Goal: Book appointment/travel/reservation

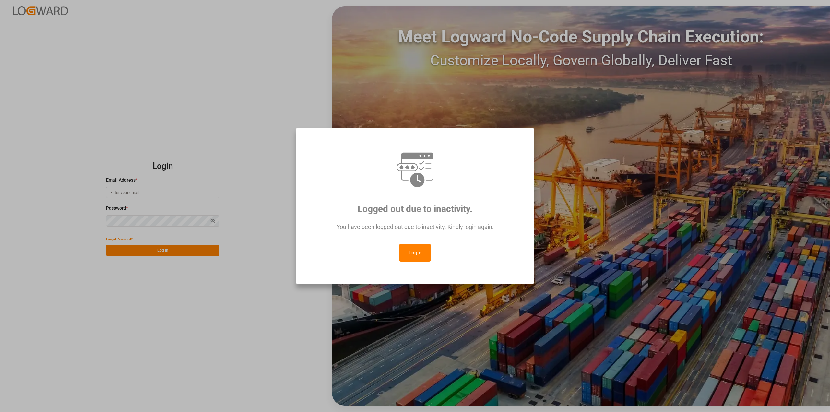
click at [411, 252] on button "Login" at bounding box center [415, 253] width 32 height 18
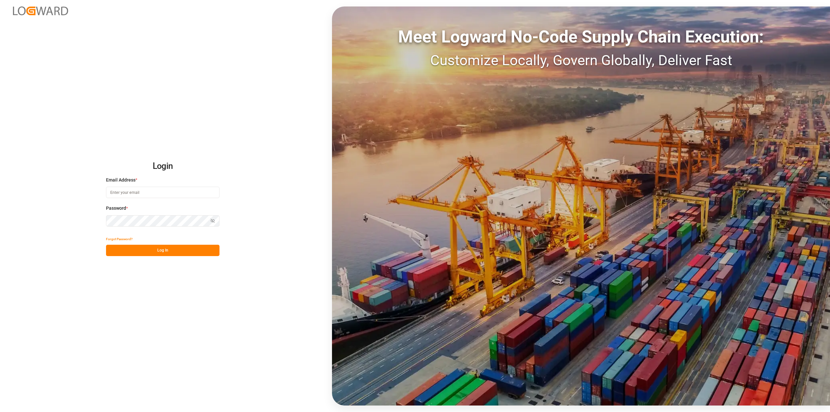
click at [156, 194] on input at bounding box center [162, 192] width 113 height 11
type input "[PERSON_NAME][EMAIL_ADDRESS][PERSON_NAME][DOMAIN_NAME]"
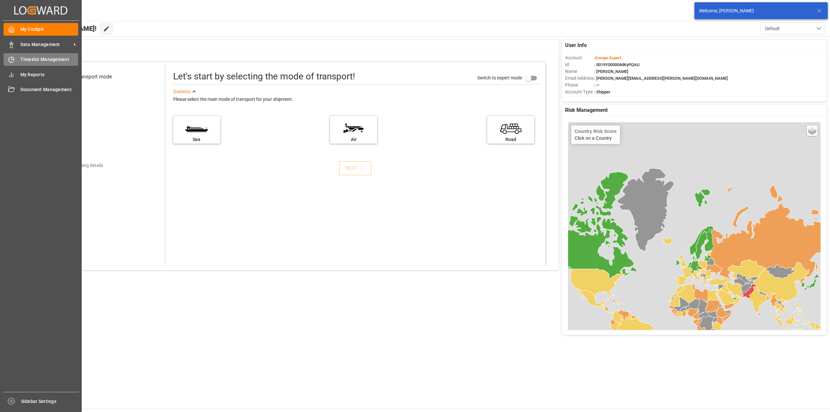
click at [10, 61] on icon at bounding box center [11, 59] width 6 height 6
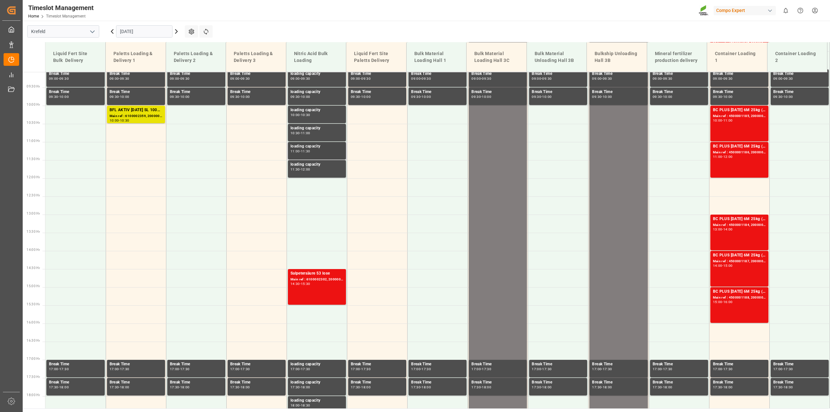
scroll to position [127, 0]
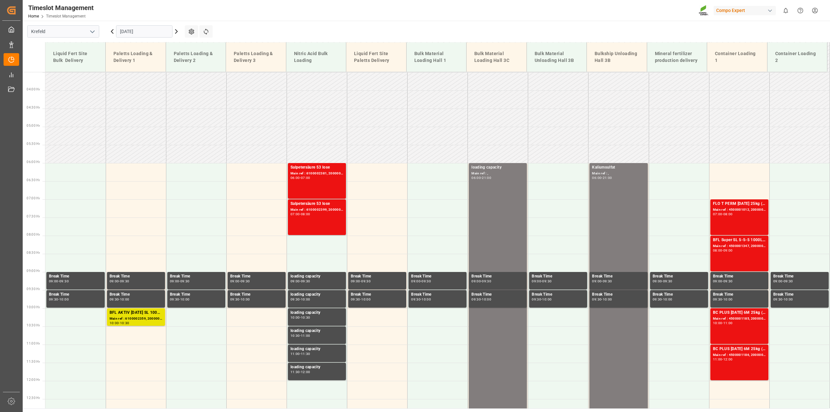
click at [177, 31] on icon at bounding box center [176, 31] width 2 height 4
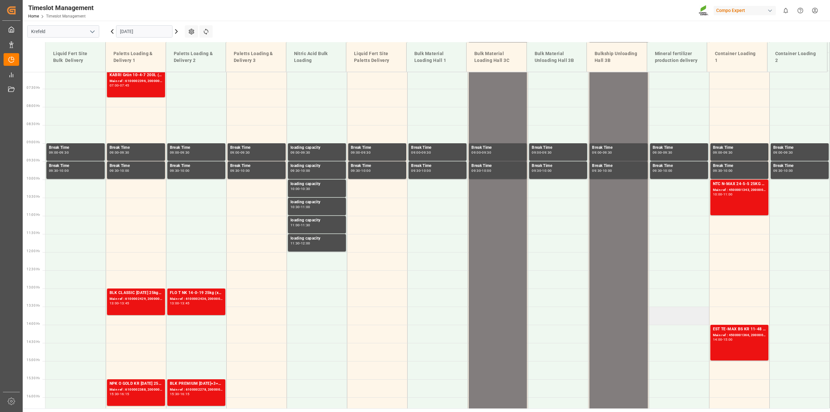
scroll to position [86, 0]
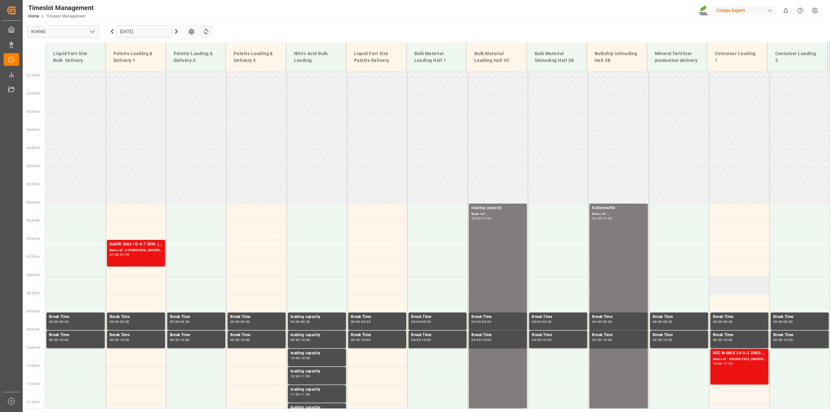
click at [728, 283] on td at bounding box center [739, 285] width 60 height 18
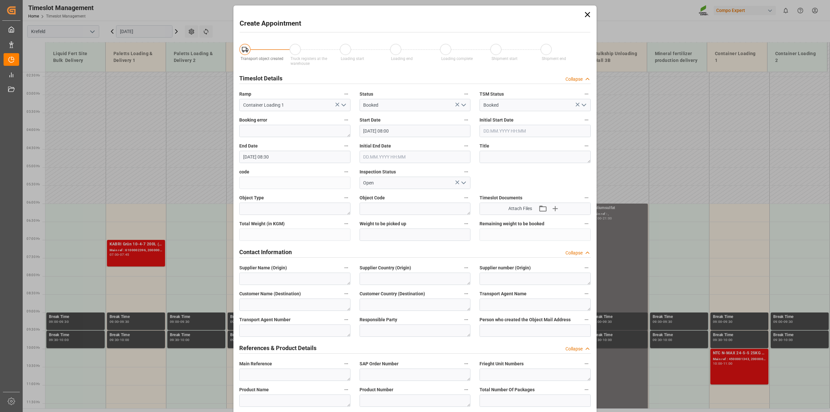
type input "[DATE] 08:00"
click at [278, 158] on input "[DATE] 08:30" at bounding box center [294, 157] width 111 height 12
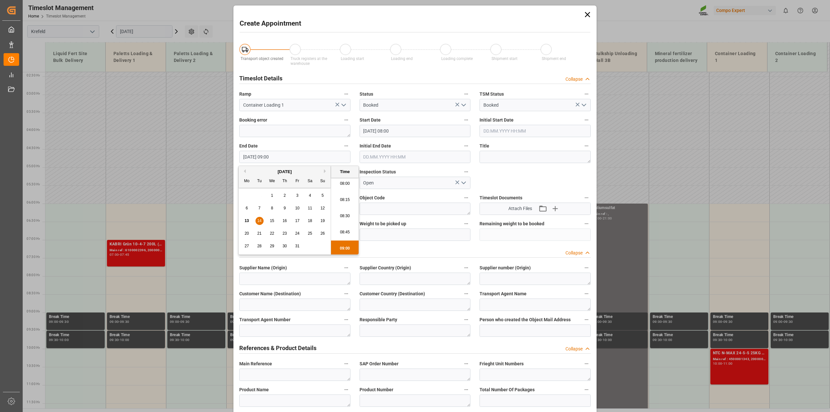
type input "[DATE] 09:00"
click at [548, 158] on textarea at bounding box center [534, 157] width 111 height 12
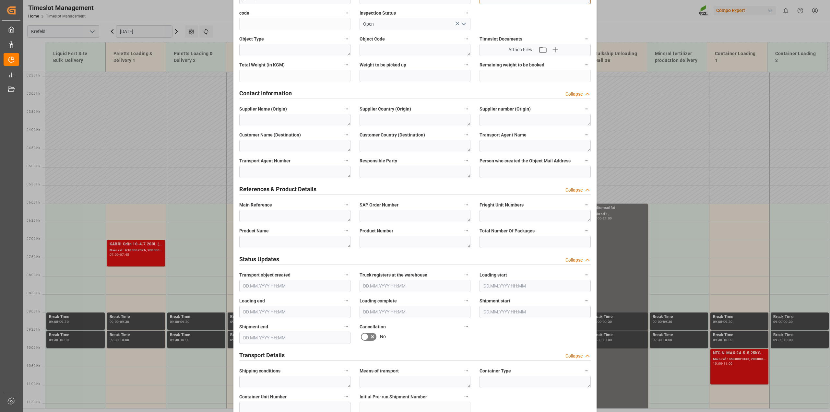
scroll to position [162, 0]
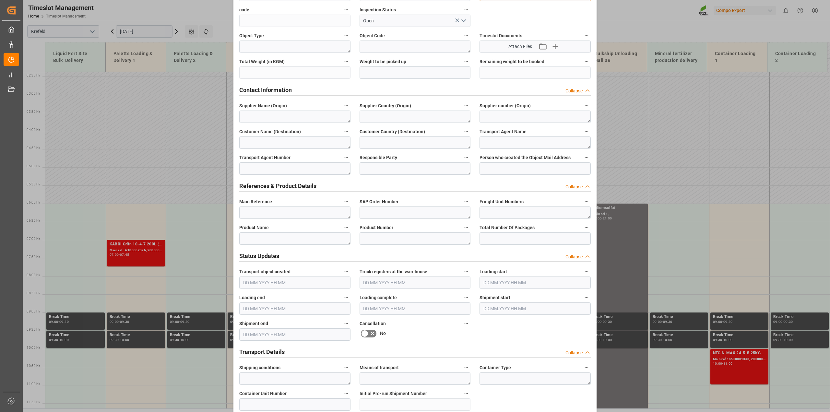
type textarea "Anlieferung Mäuler"
click at [265, 239] on textarea at bounding box center [294, 238] width 111 height 12
type textarea "BFL Kelp"
click at [377, 239] on textarea at bounding box center [414, 238] width 111 height 12
paste textarea "1023202000"
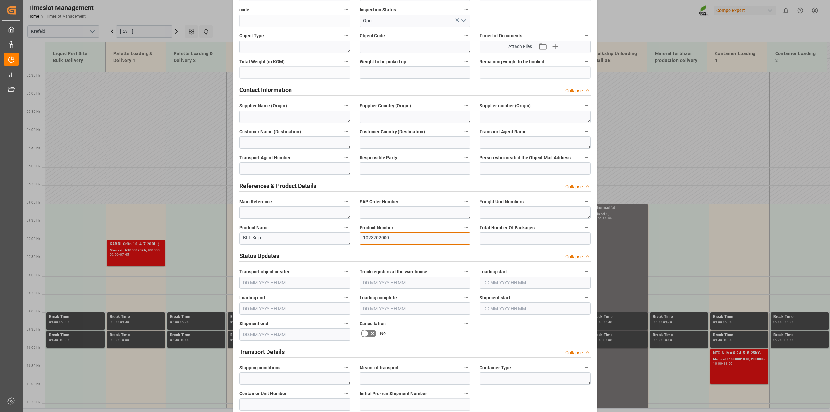
type textarea "1023202000"
click at [286, 240] on textarea "BFL Kelp" at bounding box center [294, 238] width 111 height 12
drag, startPoint x: 263, startPoint y: 238, endPoint x: 217, endPoint y: 233, distance: 46.3
click at [217, 233] on div "Create Appointment Transport object created Truck registers at the warehouse Lo…" at bounding box center [415, 206] width 830 height 412
paste textarea "1023202000 BFL Kelp LG1 IBC 1000L (KRE)"
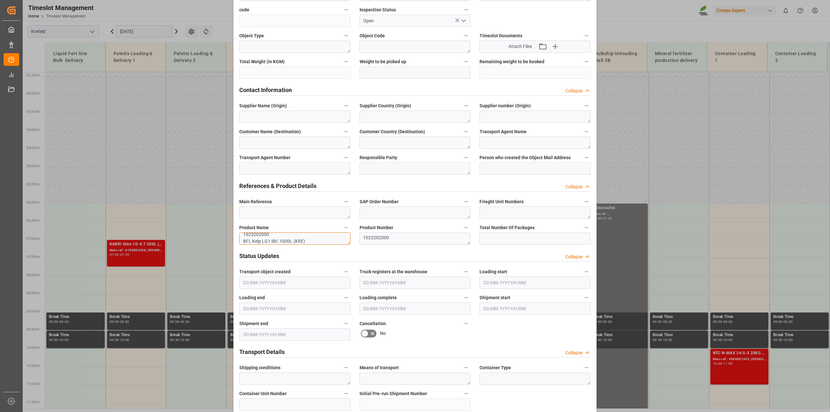
scroll to position [0, 0]
drag, startPoint x: 245, startPoint y: 233, endPoint x: 233, endPoint y: 232, distance: 12.1
click at [235, 232] on div "Product Name 1023202000 BFL Kelp LG1 IBC 1000L (KRE)" at bounding box center [295, 234] width 120 height 26
click at [242, 242] on textarea "BFL Kelp LG1 IBC 1000L (KRE)" at bounding box center [294, 238] width 111 height 12
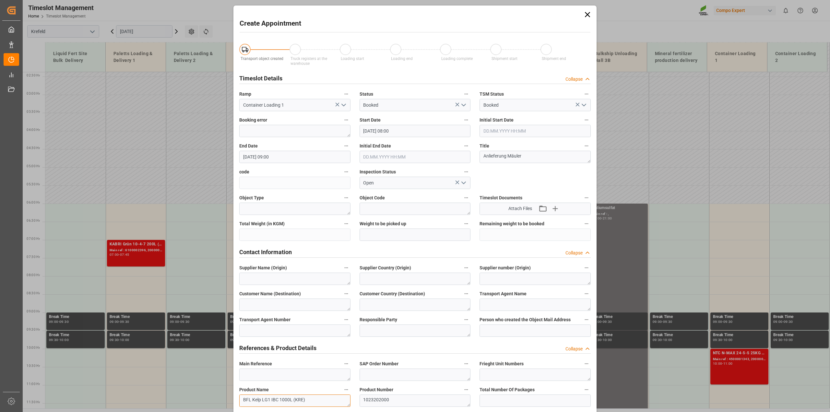
type textarea "BFL Kelp LG1 IBC 1000L (KRE)"
click at [466, 106] on icon "open menu" at bounding box center [464, 105] width 8 height 8
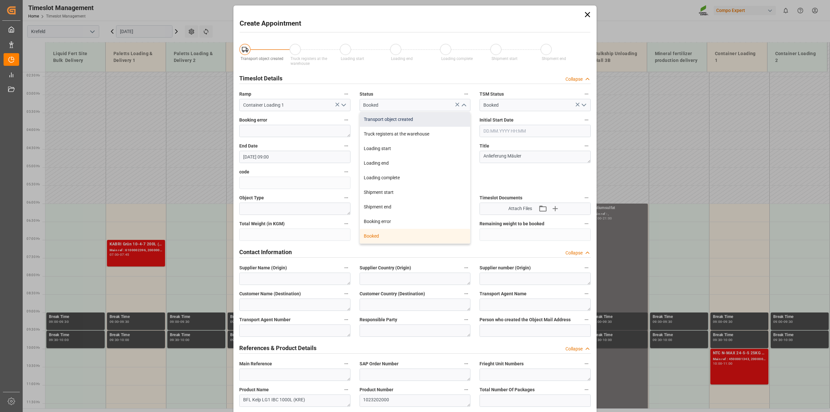
click at [407, 123] on div "Transport object created" at bounding box center [415, 119] width 111 height 15
type input "Transport object created"
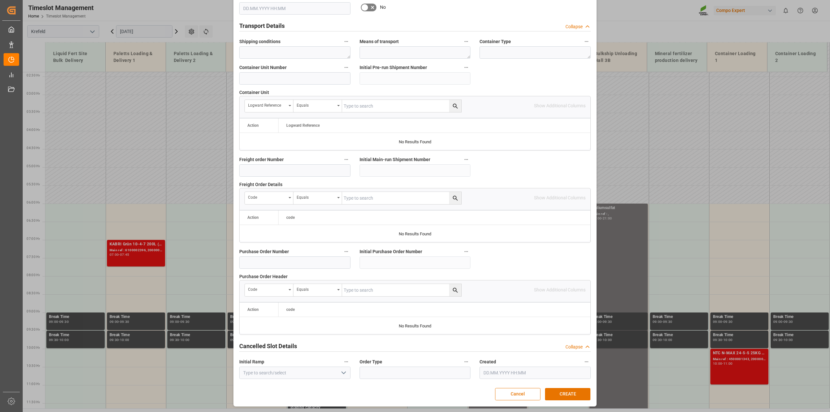
scroll to position [488, 0]
click at [566, 394] on button "CREATE" at bounding box center [567, 394] width 45 height 12
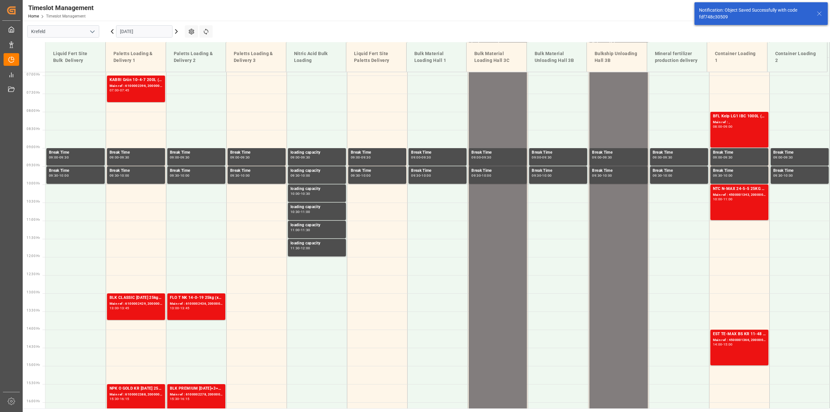
scroll to position [257, 0]
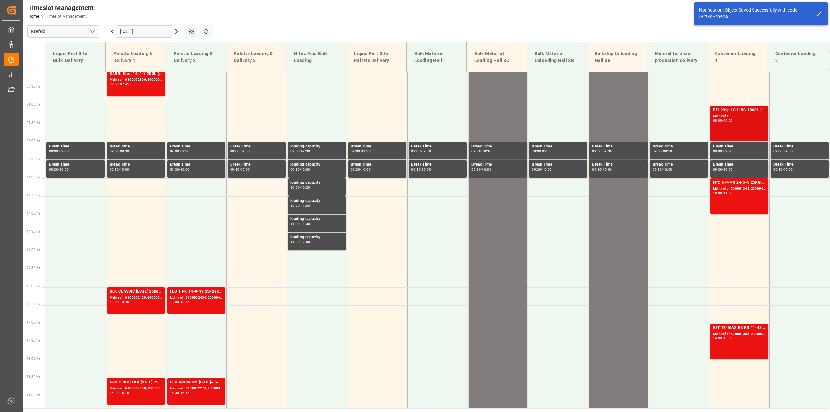
click at [719, 124] on div "BFL Kelp LG1 IBC 1000L (KRE) Main ref : , 08:00 - 09:00" at bounding box center [739, 123] width 53 height 33
click at [727, 130] on div "BFL Kelp LG1 IBC 1000L (KRE) Main ref : , 08:00 - 09:00" at bounding box center [739, 123] width 53 height 33
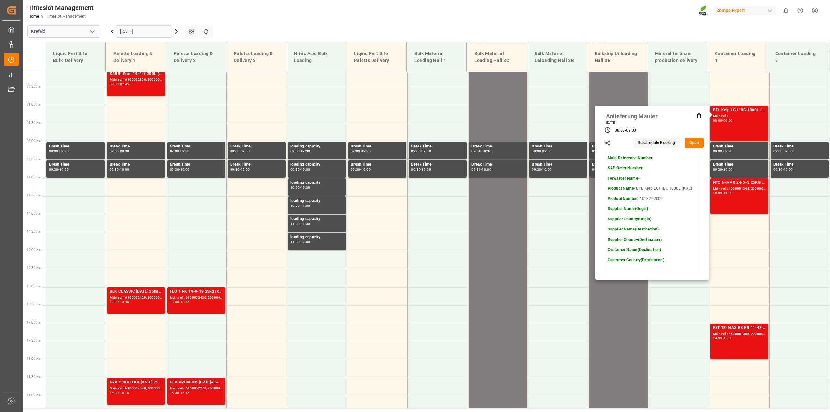
click at [690, 143] on button "Open" at bounding box center [693, 143] width 19 height 10
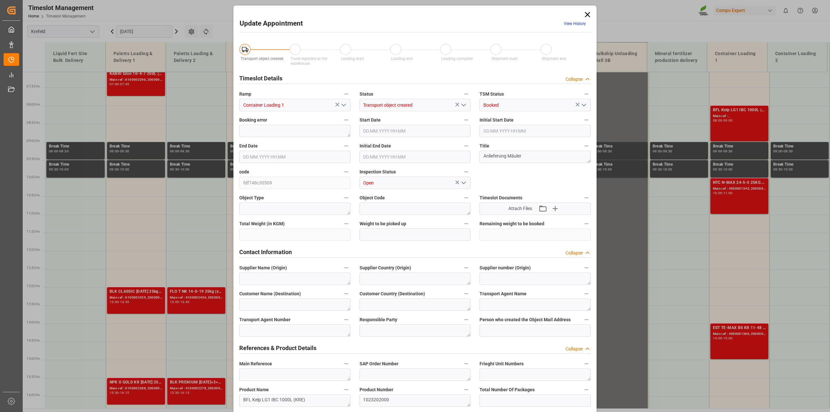
type input "[DATE] 08:00"
type input "[DATE] 09:00"
type input "[DATE] 08:25"
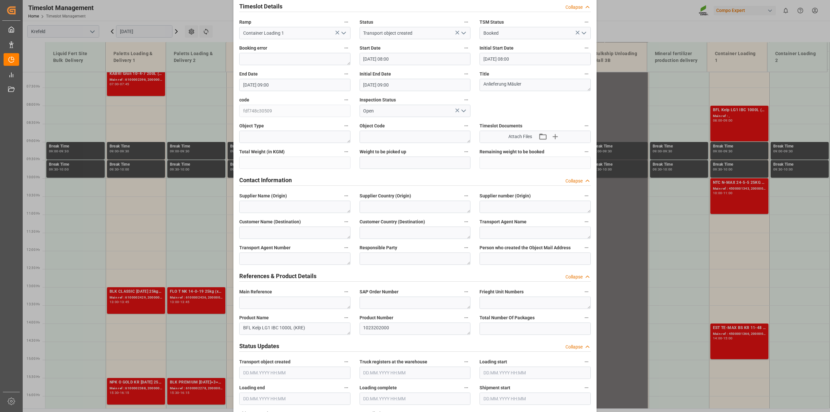
scroll to position [162, 0]
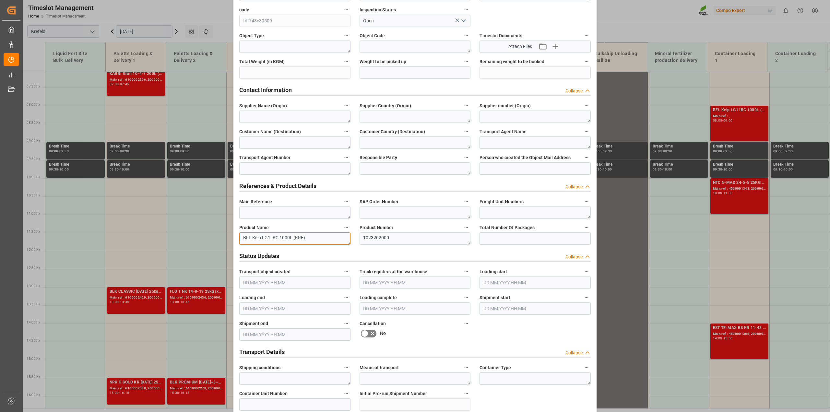
click at [242, 238] on textarea "BFL Kelp LG1 IBC 1000L (KRE)" at bounding box center [294, 238] width 111 height 12
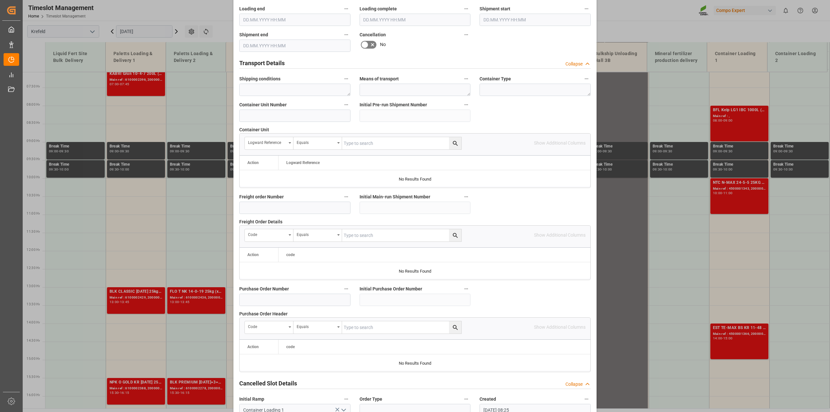
scroll to position [488, 0]
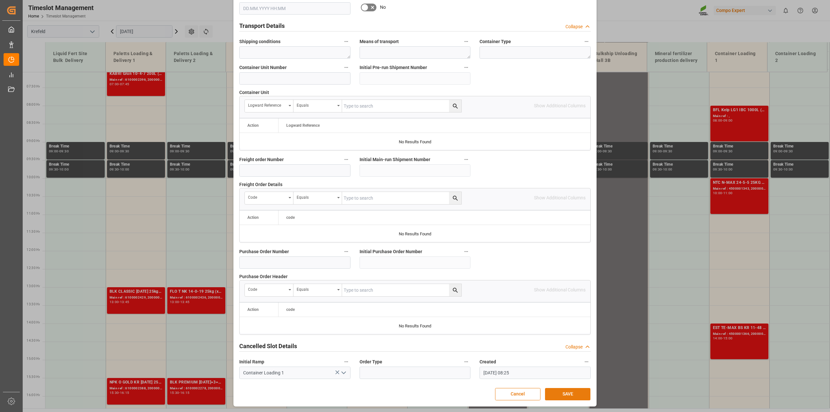
type textarea "MÄULER BFL Kelp LG1 IBC 1000L (KRE)"
click at [578, 395] on button "SAVE" at bounding box center [567, 394] width 45 height 12
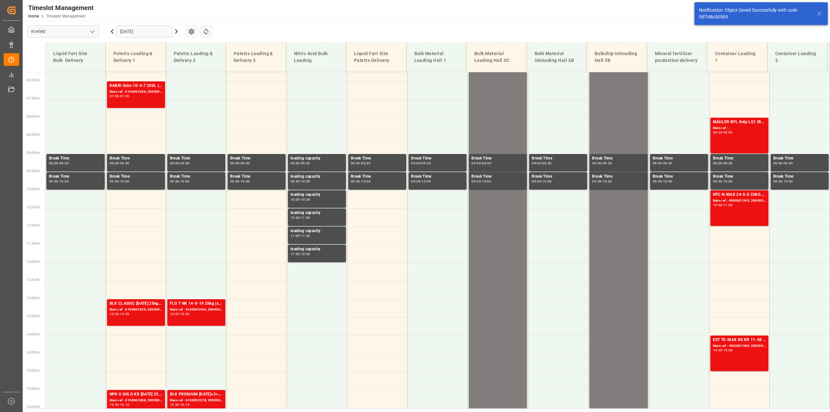
scroll to position [257, 0]
